Goal: Book appointment/travel/reservation

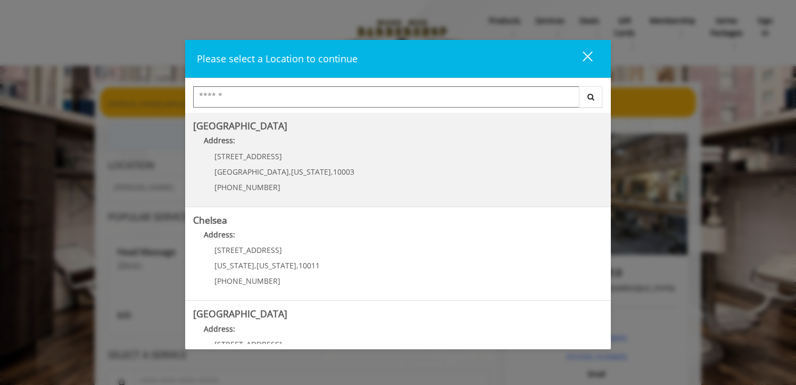
scroll to position [239, 0]
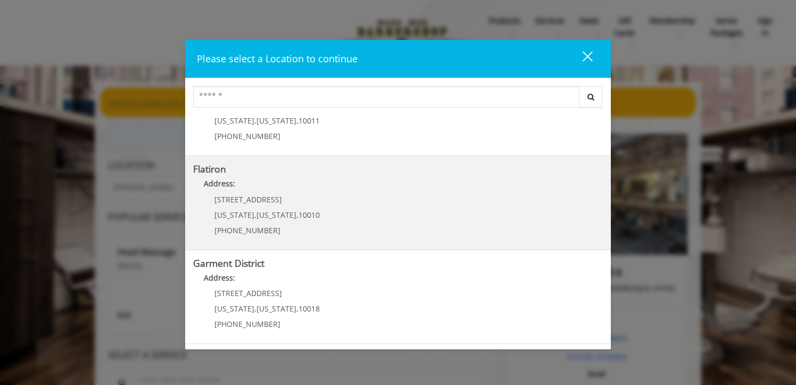
click at [496, 182] on "Address:" at bounding box center [398, 186] width 410 height 17
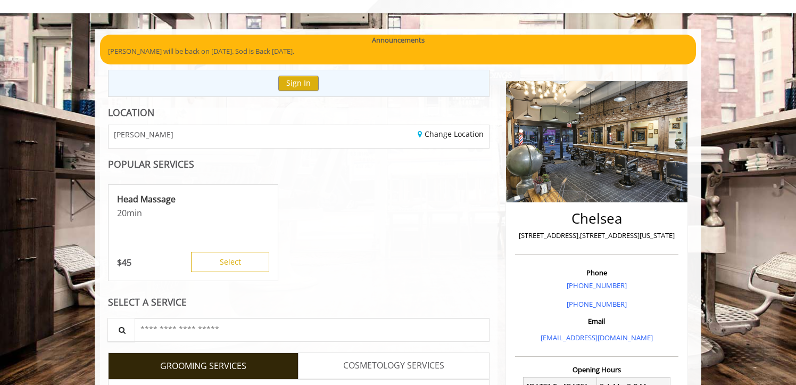
scroll to position [68, 0]
